Goal: Information Seeking & Learning: Compare options

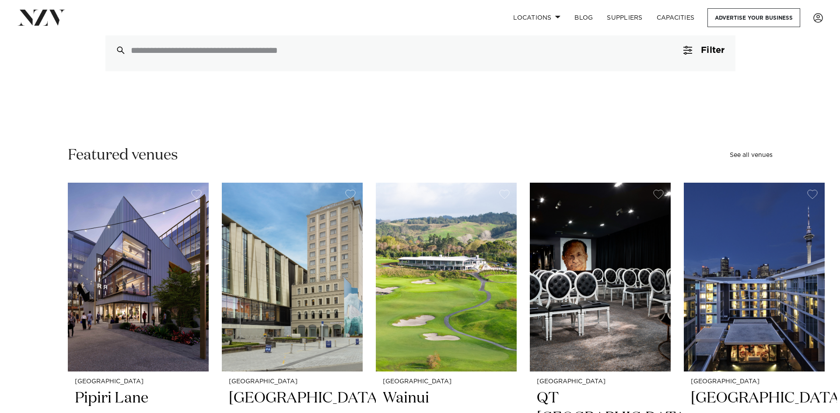
scroll to position [87, 0]
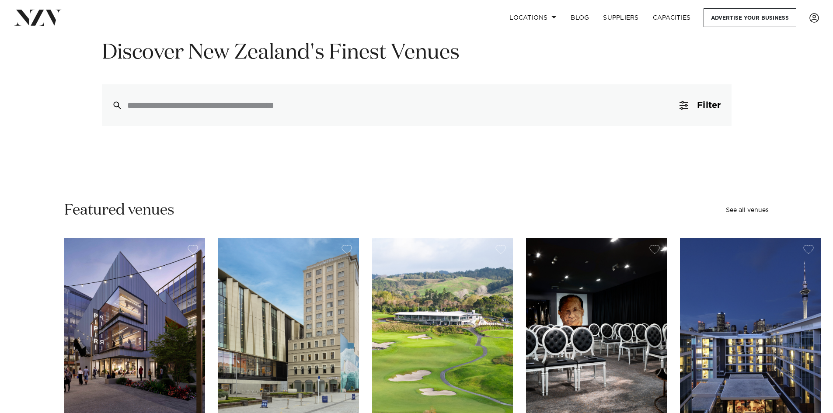
click at [700, 103] on span "Filter" at bounding box center [709, 105] width 24 height 9
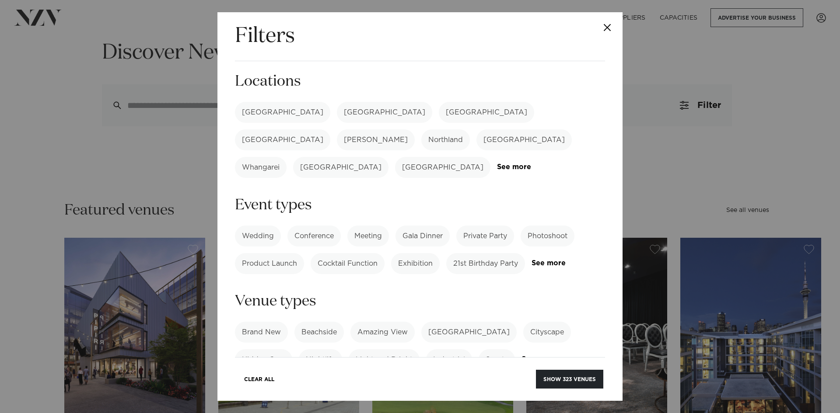
click at [497, 164] on link "See more" at bounding box center [531, 167] width 68 height 7
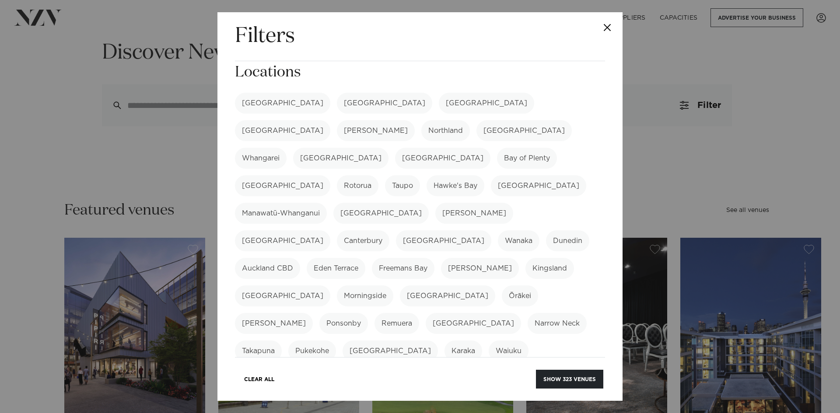
scroll to position [0, 0]
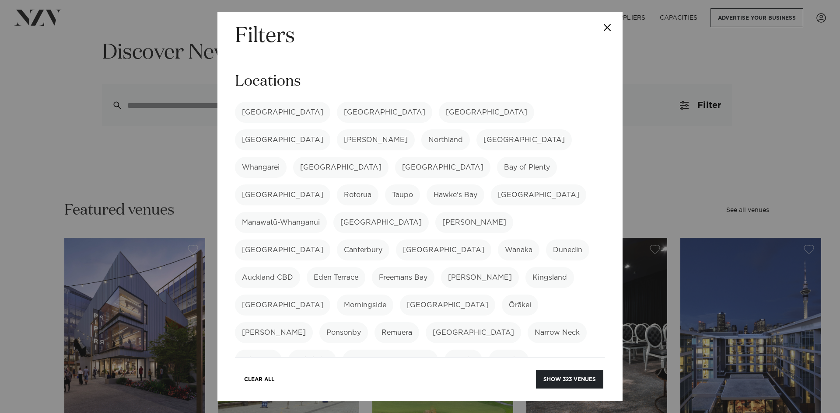
click at [518, 157] on label "Bay of Plenty" at bounding box center [527, 167] width 60 height 21
click at [330, 185] on label "[GEOGRAPHIC_DATA]" at bounding box center [282, 195] width 95 height 21
click at [560, 381] on button "Show 19 venues" at bounding box center [571, 379] width 64 height 19
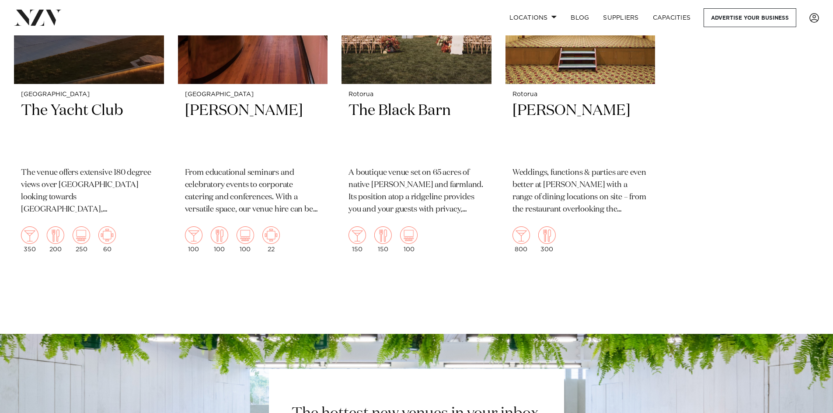
scroll to position [1400, 0]
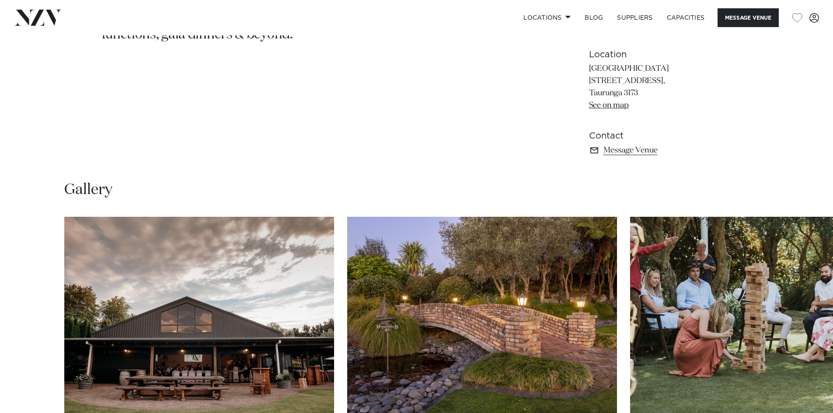
scroll to position [644, 0]
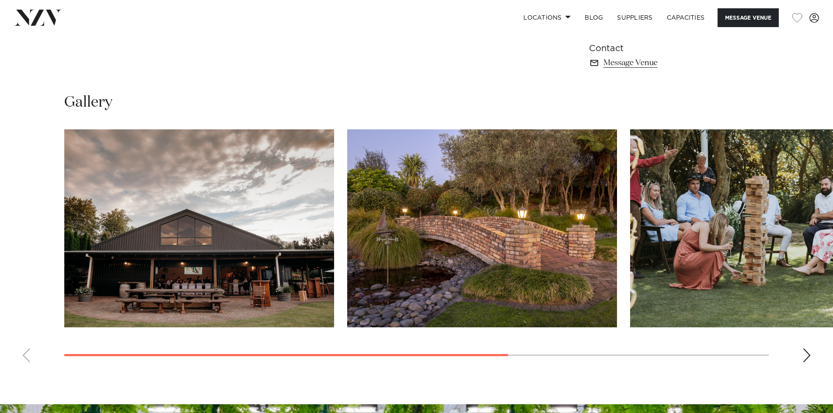
click at [803, 346] on swiper-container at bounding box center [416, 249] width 833 height 240
click at [820, 215] on img "3 / 4" at bounding box center [765, 228] width 270 height 198
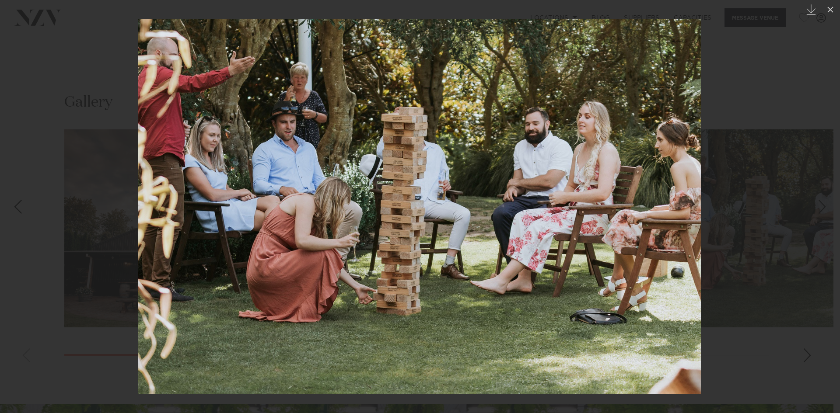
click at [704, 190] on div at bounding box center [420, 206] width 840 height 413
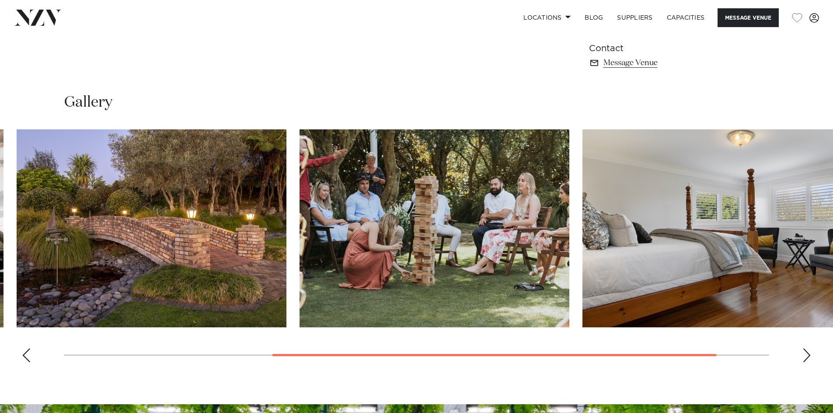
click at [833, 238] on html "Locations Auckland Wellington Christchurch Queenstown Hamilton Northland Bay of…" at bounding box center [416, 129] width 833 height 1547
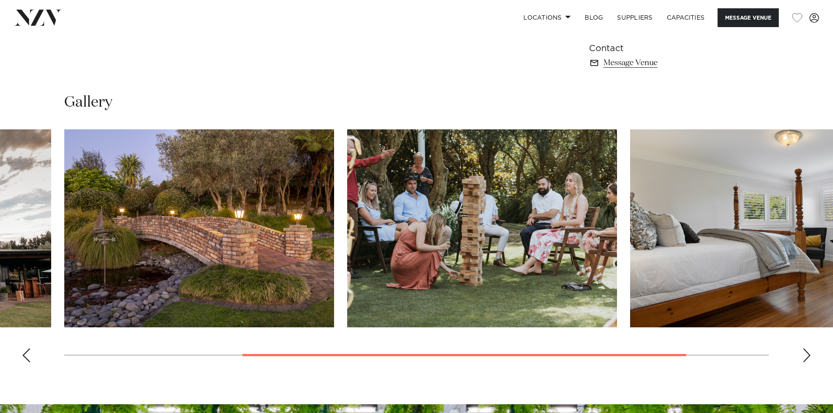
scroll to position [513, 0]
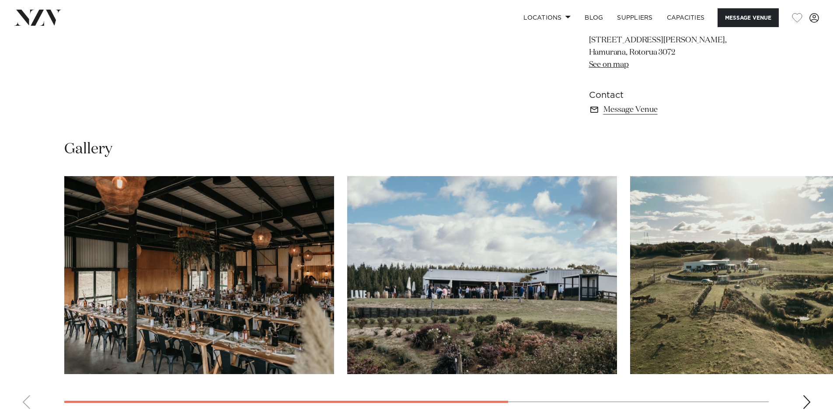
scroll to position [612, 0]
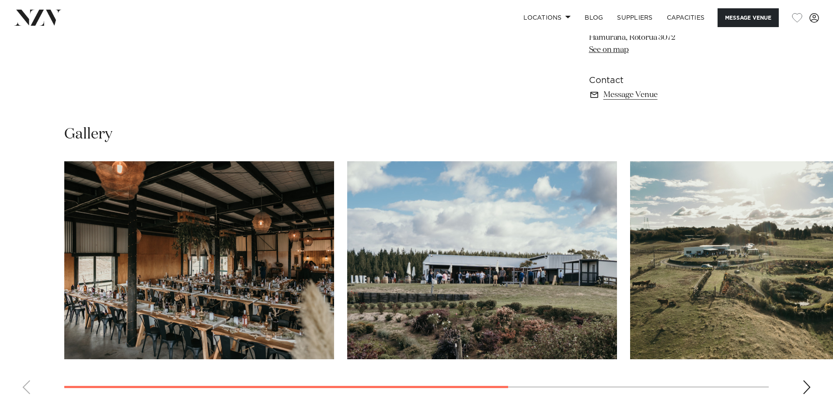
click at [735, 260] on img "3 / 4" at bounding box center [765, 260] width 270 height 198
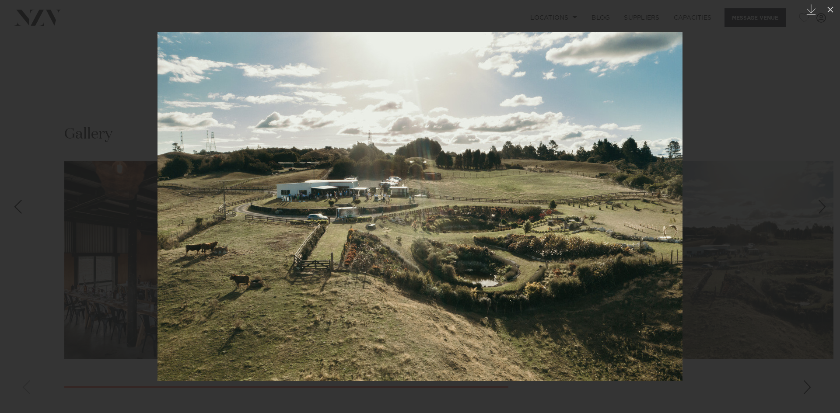
click at [178, 10] on div at bounding box center [420, 206] width 840 height 413
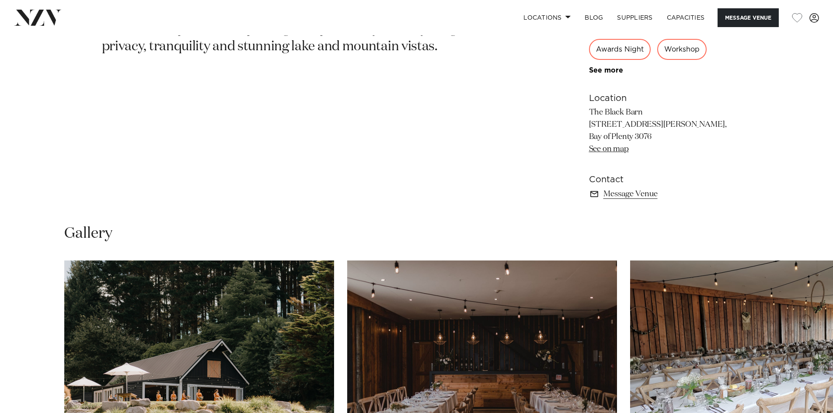
scroll to position [440, 0]
